Goal: Find specific page/section: Find specific page/section

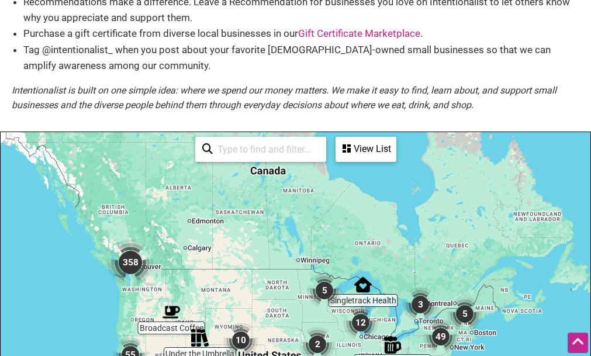
scroll to position [176, 0]
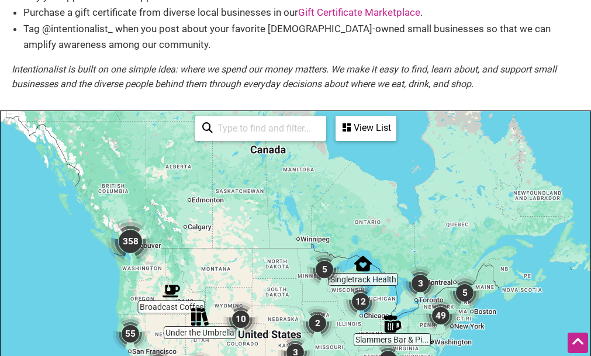
click at [238, 130] on input "search" at bounding box center [266, 128] width 106 height 23
click at [246, 130] on input "search" at bounding box center [266, 128] width 106 height 23
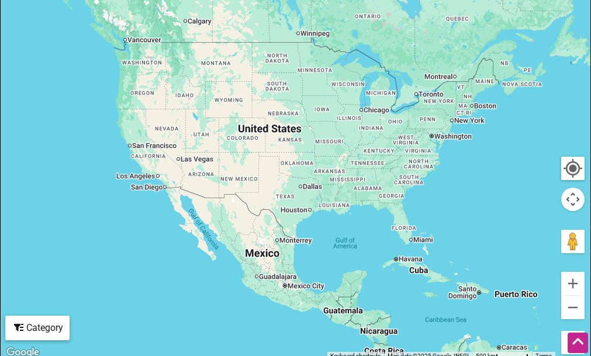
scroll to position [335, 0]
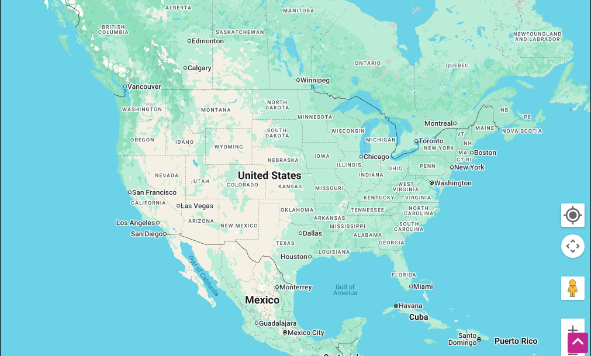
click at [462, 174] on div at bounding box center [296, 179] width 590 height 455
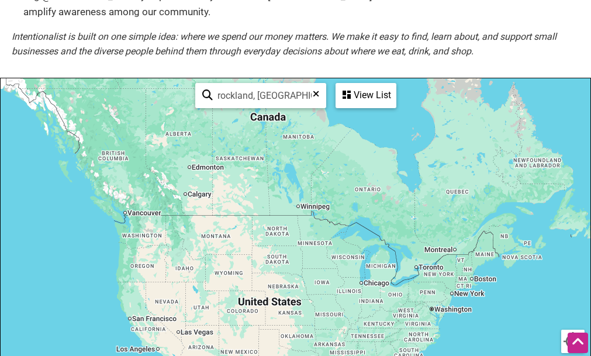
scroll to position [234, 0]
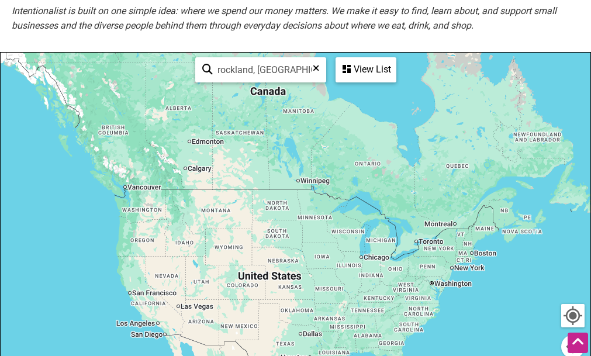
click at [463, 269] on div at bounding box center [296, 280] width 590 height 455
click at [370, 73] on div "View List" at bounding box center [366, 70] width 59 height 22
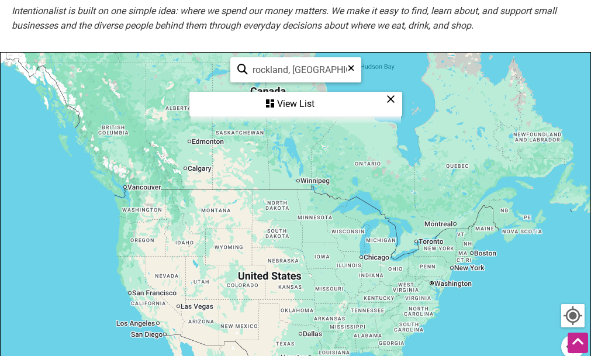
click at [293, 105] on div "View List" at bounding box center [296, 104] width 211 height 22
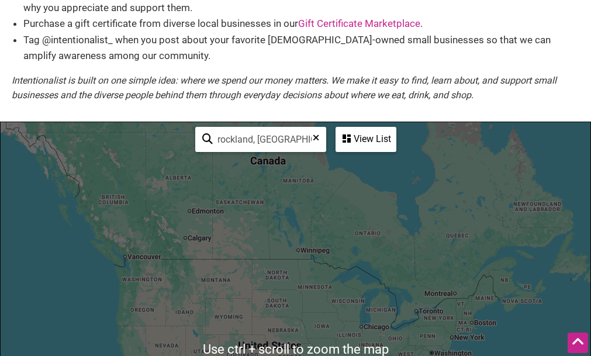
scroll to position [159, 0]
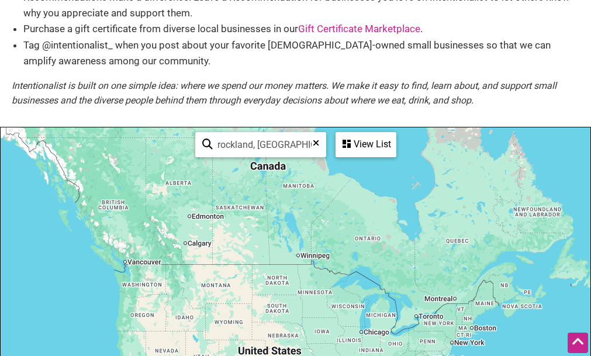
click at [367, 144] on div "View List" at bounding box center [366, 144] width 59 height 22
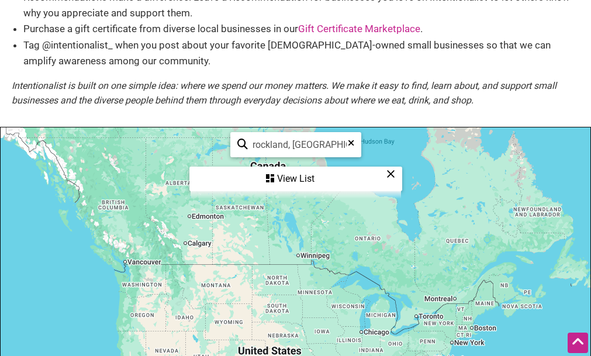
click at [304, 181] on div "View List" at bounding box center [296, 179] width 211 height 22
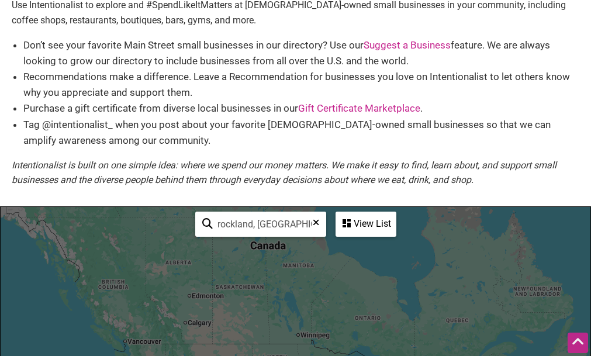
scroll to position [0, 0]
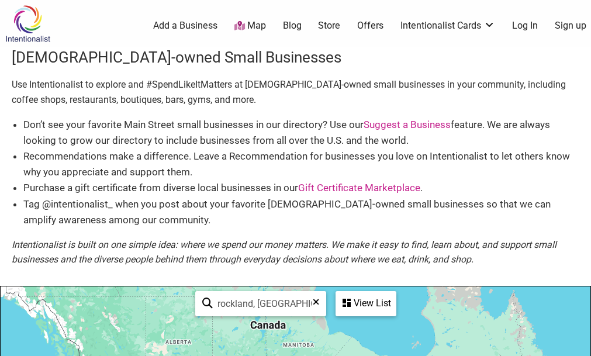
click at [252, 301] on input "rockland, [GEOGRAPHIC_DATA]" at bounding box center [266, 304] width 106 height 23
drag, startPoint x: 283, startPoint y: 307, endPoint x: 182, endPoint y: 307, distance: 100.6
type input "ny"
click at [362, 303] on div "View List" at bounding box center [366, 304] width 59 height 22
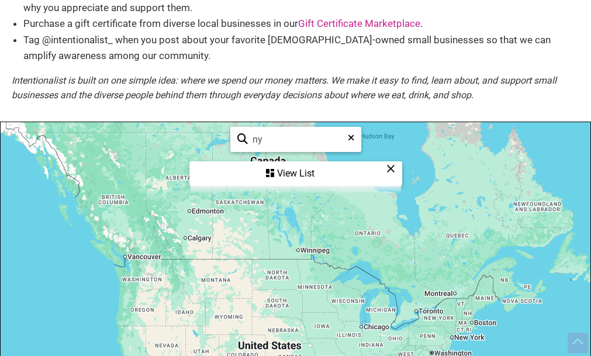
scroll to position [176, 0]
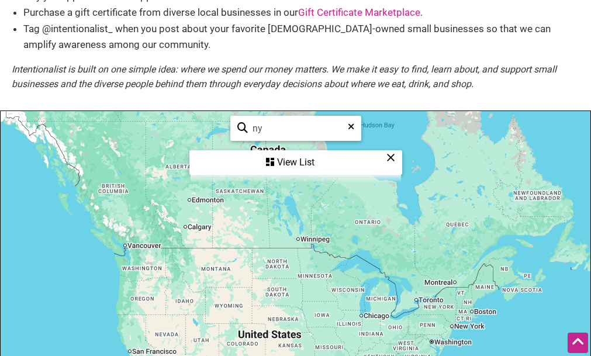
click at [291, 160] on div "View List" at bounding box center [296, 163] width 211 height 22
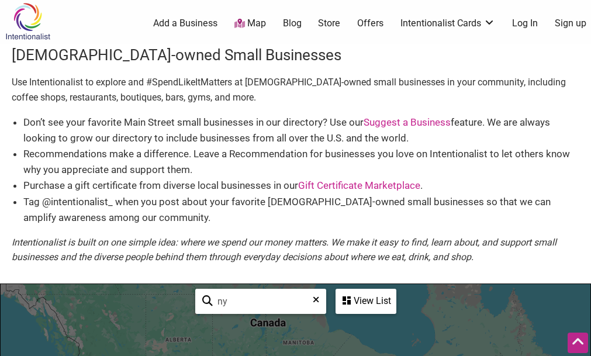
scroll to position [0, 0]
